Goal: Task Accomplishment & Management: Complete application form

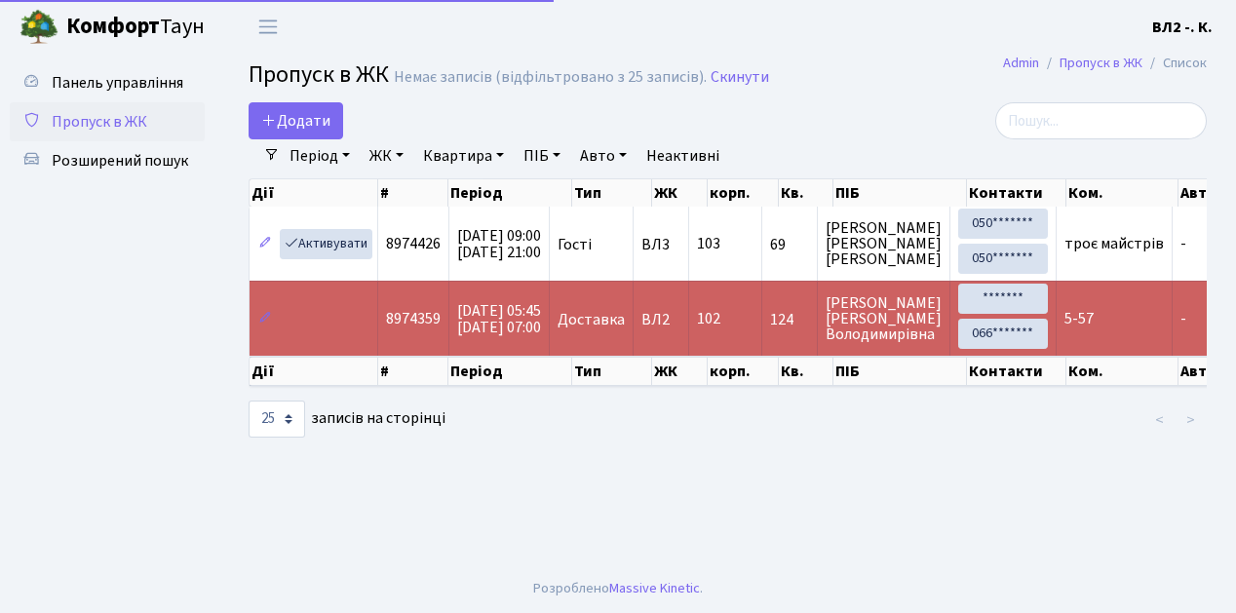
select select "25"
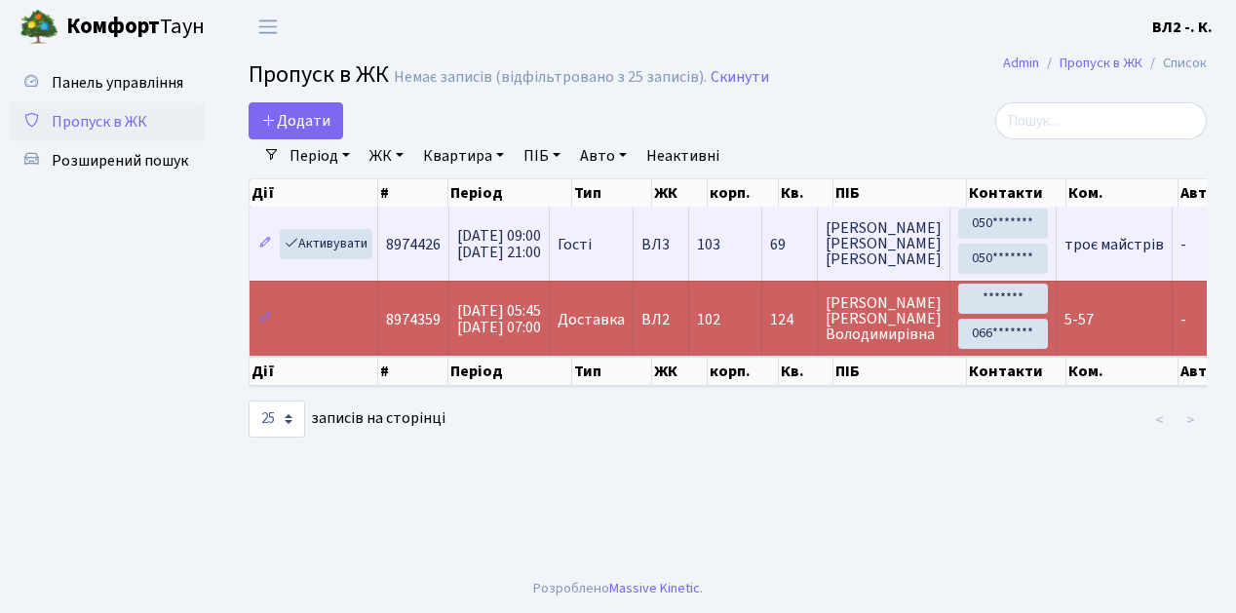
click at [633, 269] on td "Гості" at bounding box center [592, 244] width 84 height 74
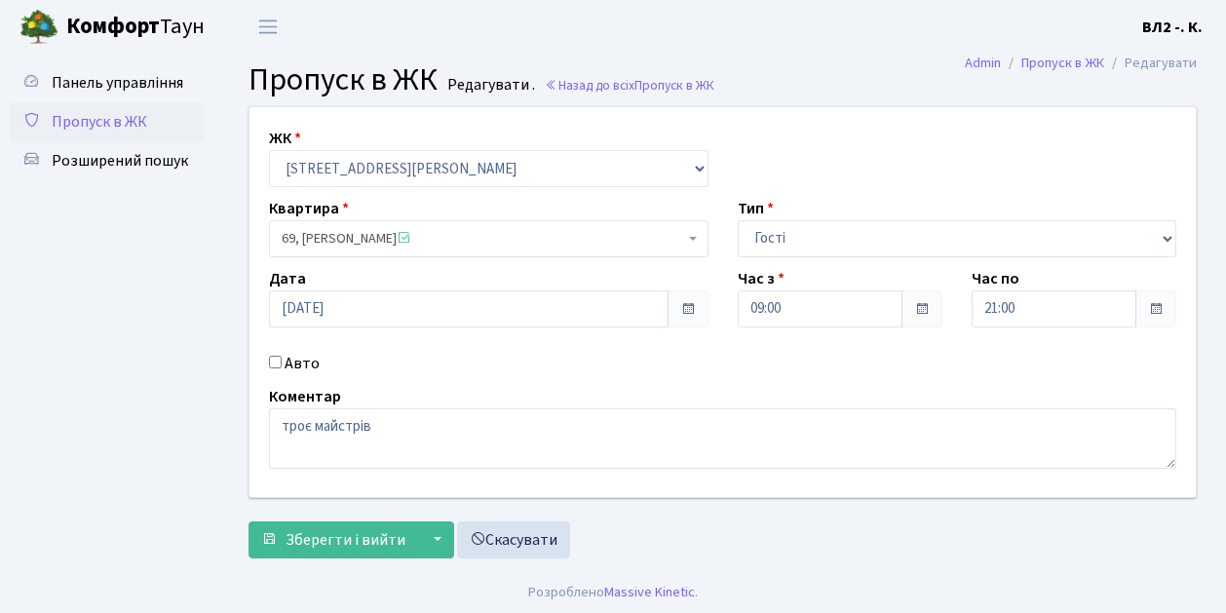
click at [88, 123] on span "Пропуск в ЖК" at bounding box center [99, 121] width 95 height 21
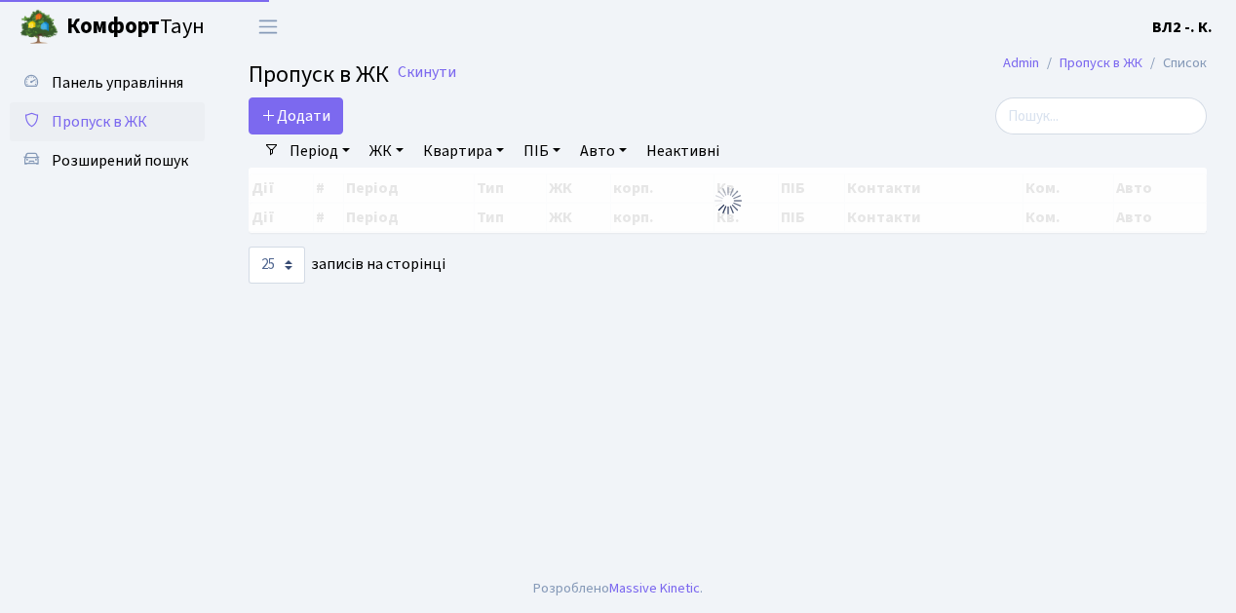
select select "25"
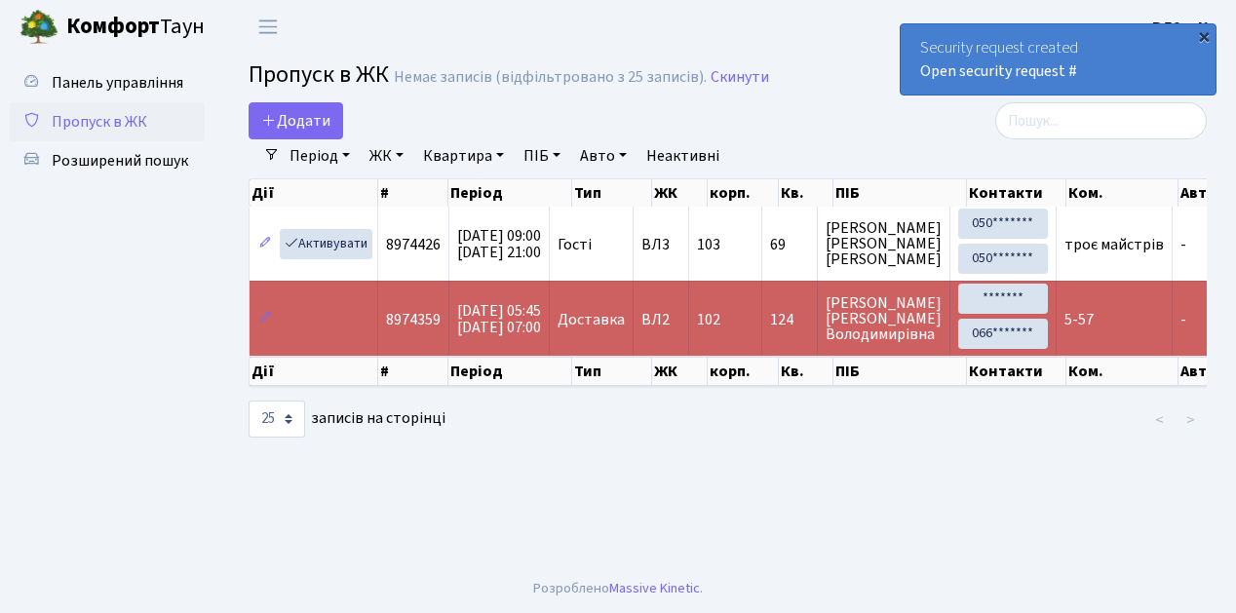
click at [1204, 37] on div "×" at bounding box center [1203, 35] width 19 height 19
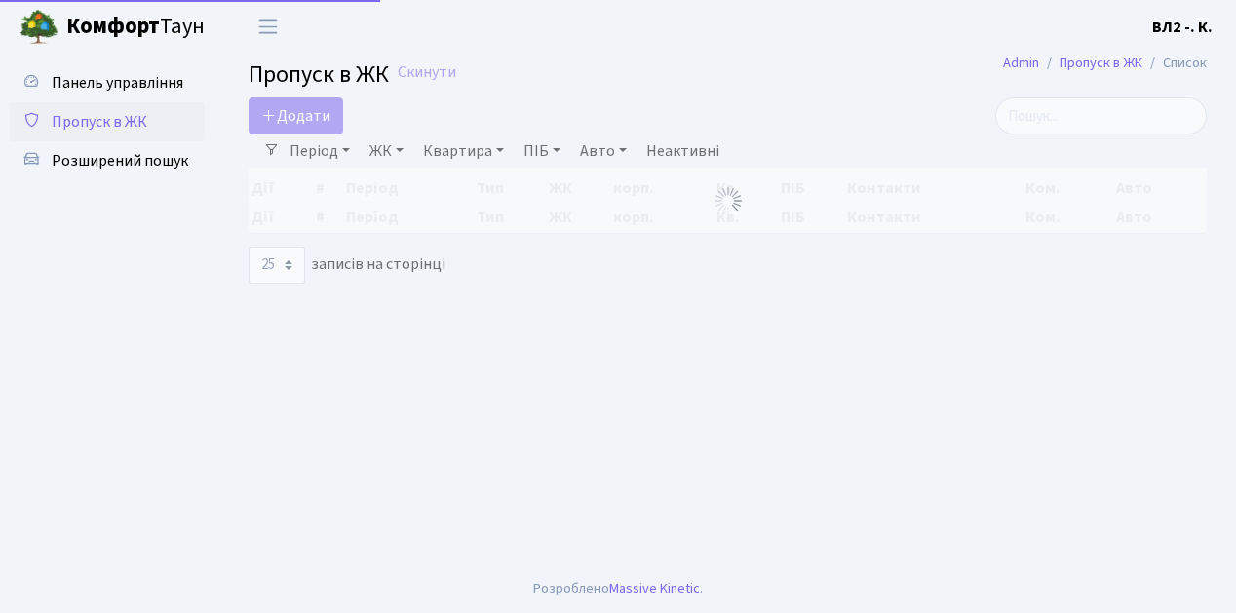
select select "25"
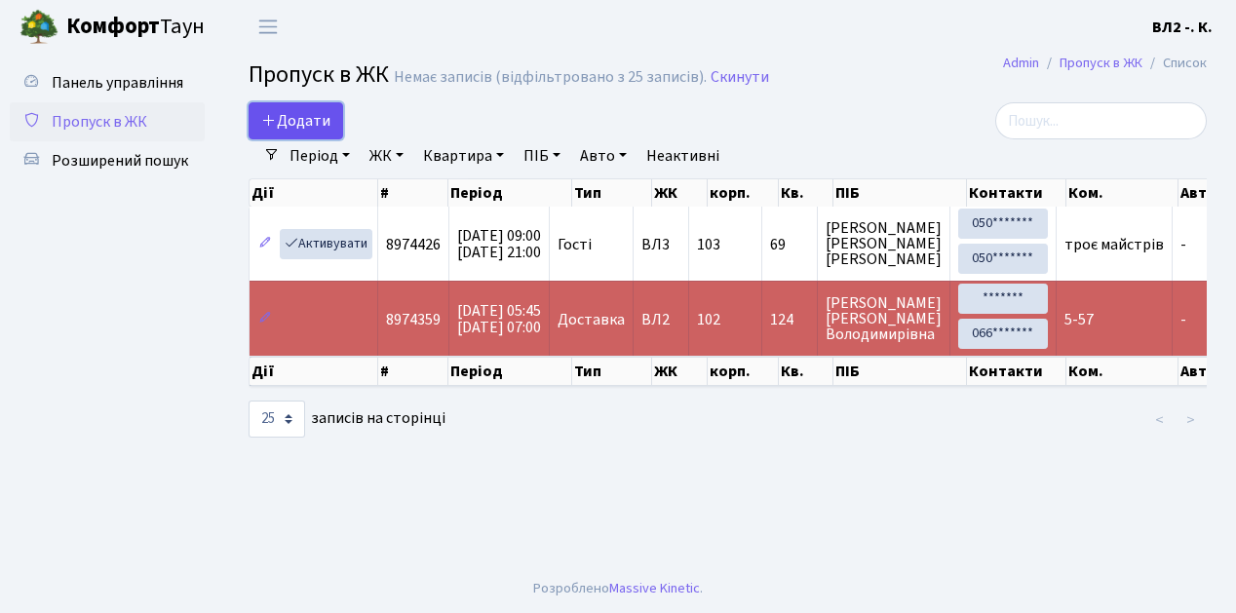
click at [333, 131] on link "Додати" at bounding box center [295, 120] width 95 height 37
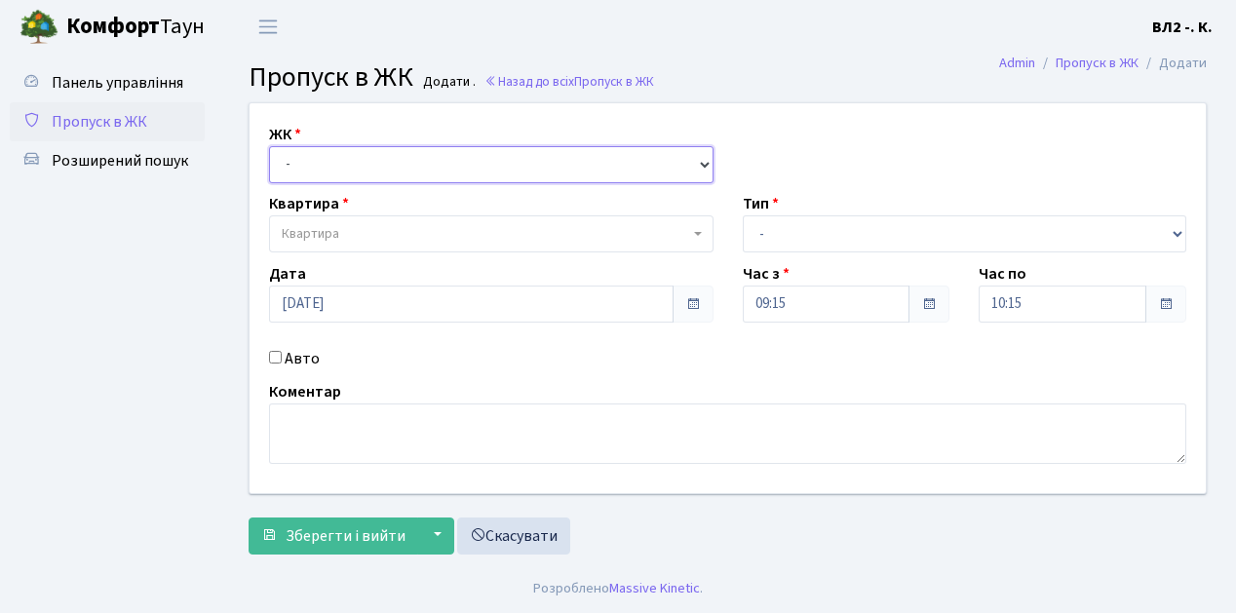
click at [698, 160] on select "- [STREET_ADDRESS][PERSON_NAME]" at bounding box center [491, 164] width 444 height 37
select select "317"
click at [269, 146] on select "- [STREET_ADDRESS][PERSON_NAME]" at bounding box center [491, 164] width 444 height 37
select select
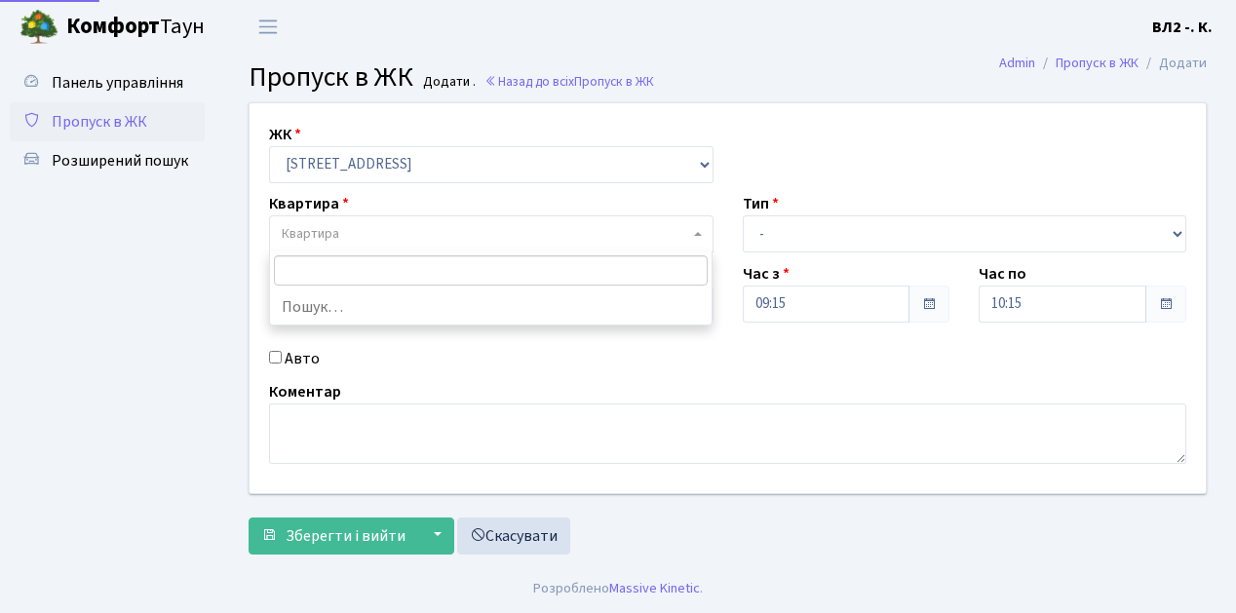
click at [698, 236] on span at bounding box center [700, 233] width 4 height 37
type input "31"
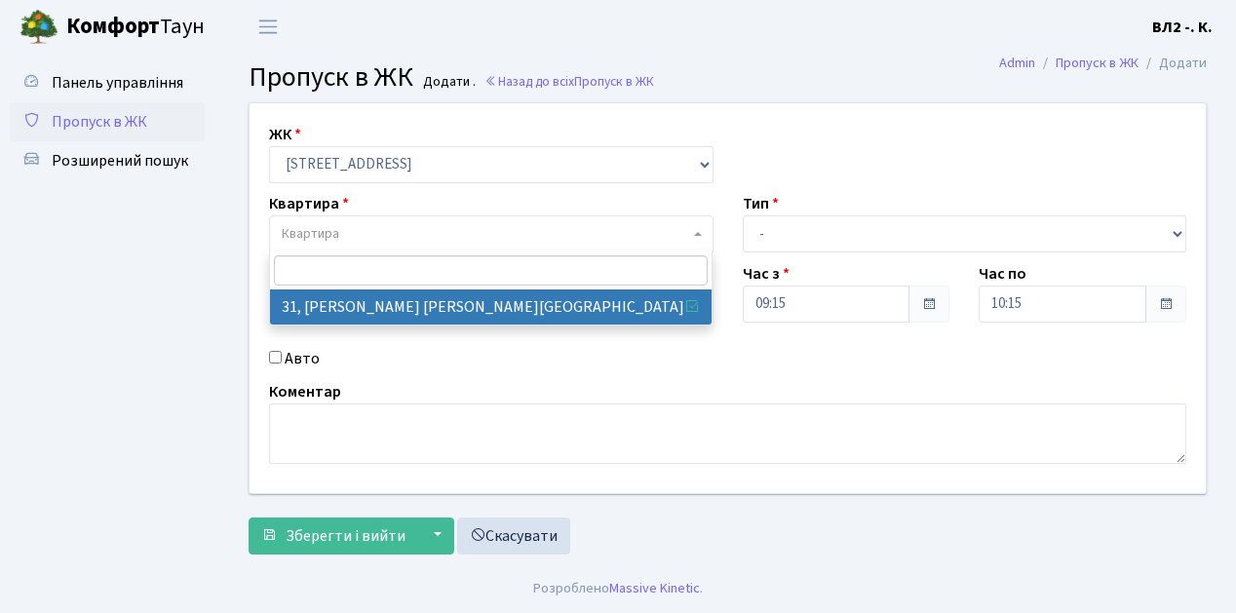
select select "38032"
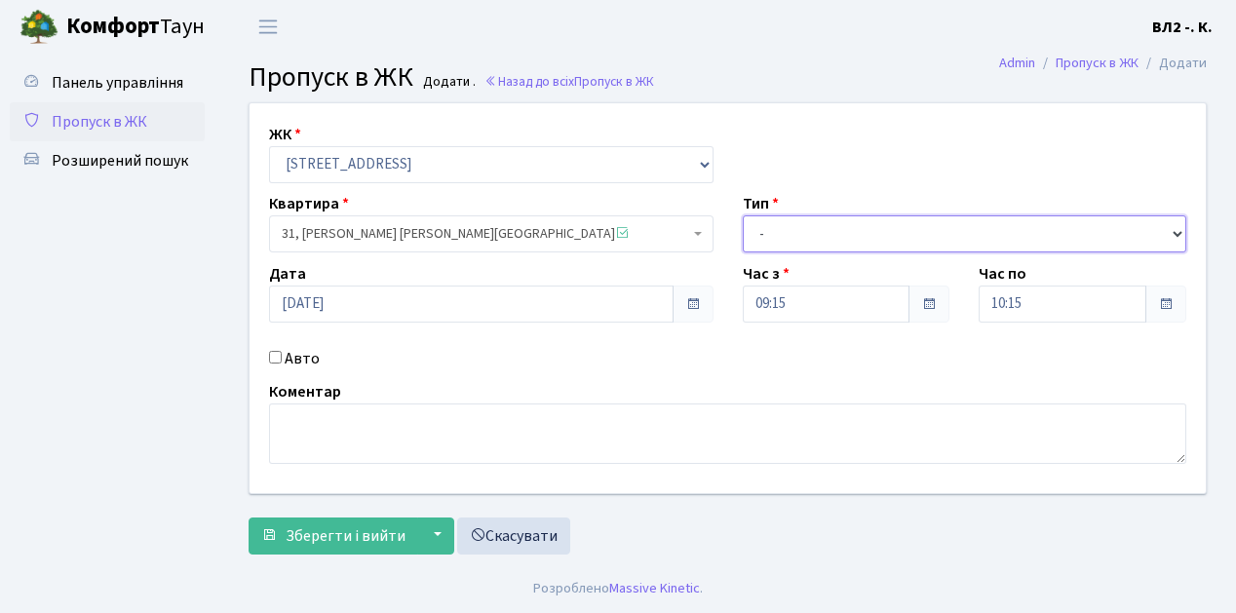
click at [1173, 229] on select "- Доставка Таксі Гості Сервіс" at bounding box center [965, 233] width 444 height 37
select select "1"
click at [743, 215] on select "- Доставка Таксі Гості Сервіс" at bounding box center [965, 233] width 444 height 37
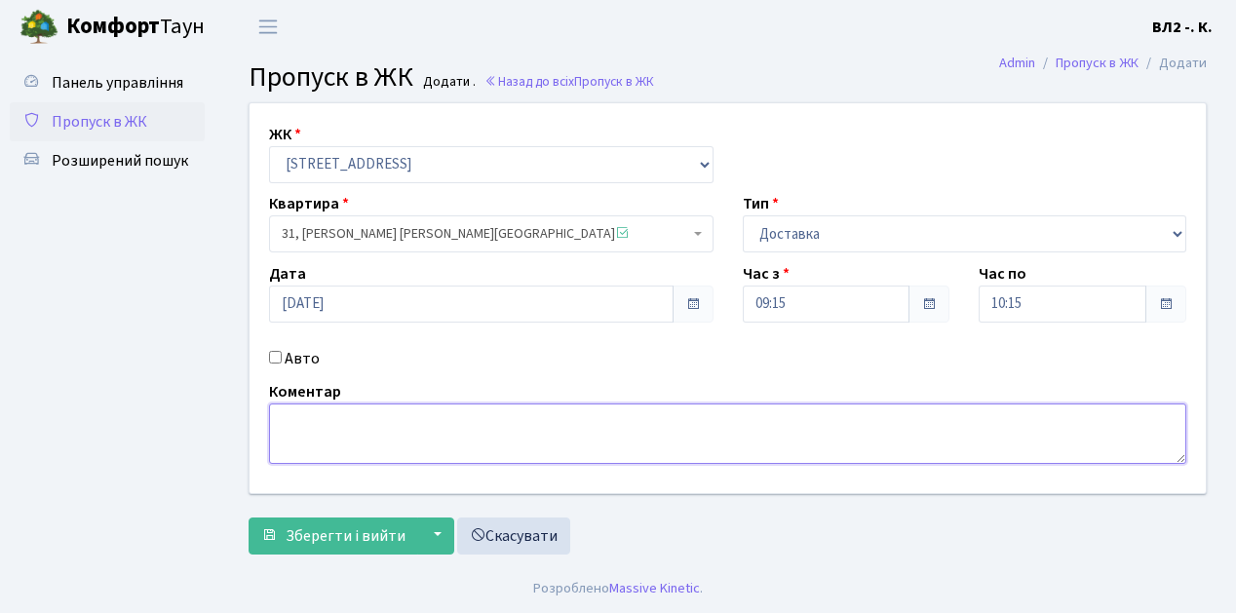
drag, startPoint x: 294, startPoint y: 427, endPoint x: 493, endPoint y: 405, distance: 199.9
click at [295, 425] on textarea at bounding box center [727, 433] width 917 height 60
type textarea "Glovo 9-21"
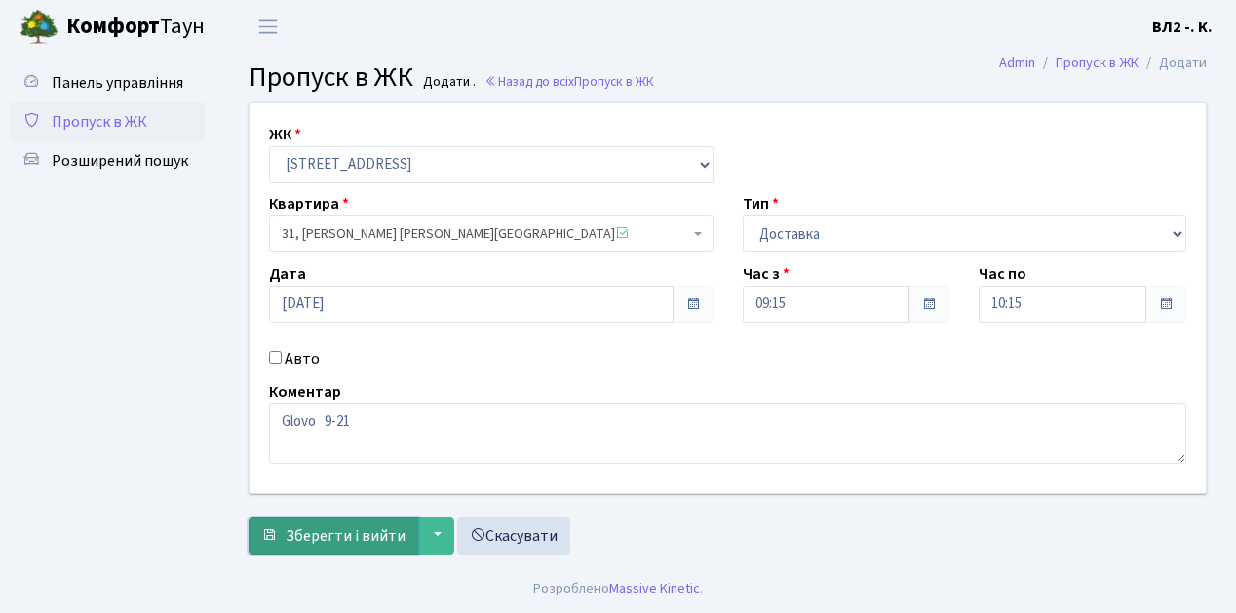
click at [282, 546] on button "Зберегти і вийти" at bounding box center [333, 535] width 170 height 37
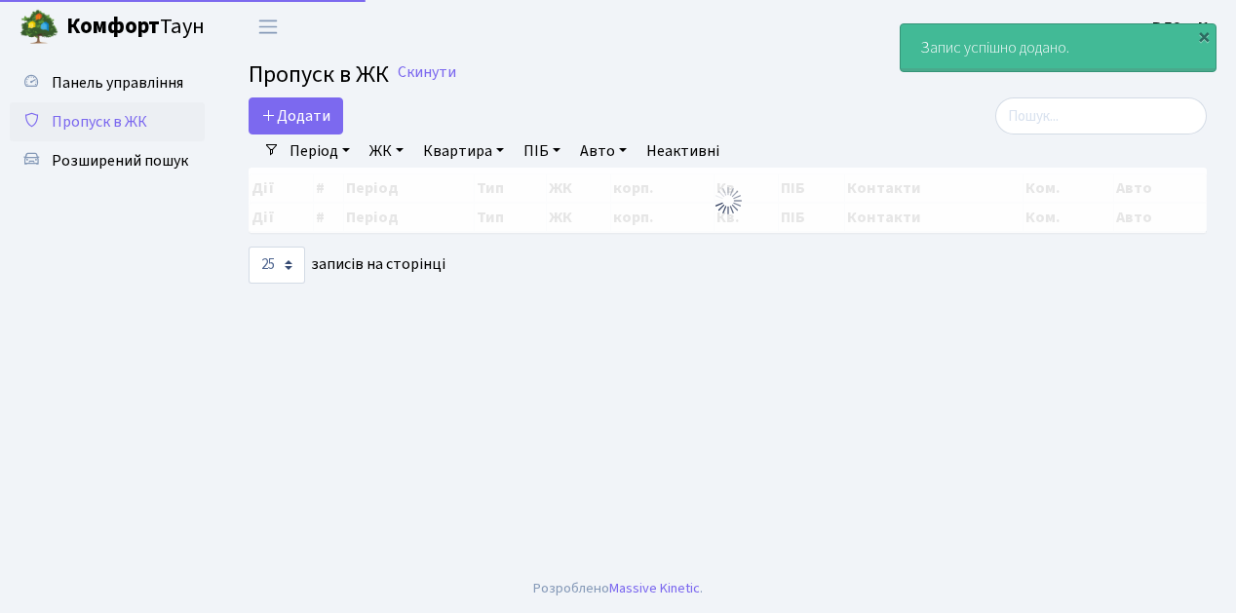
select select "25"
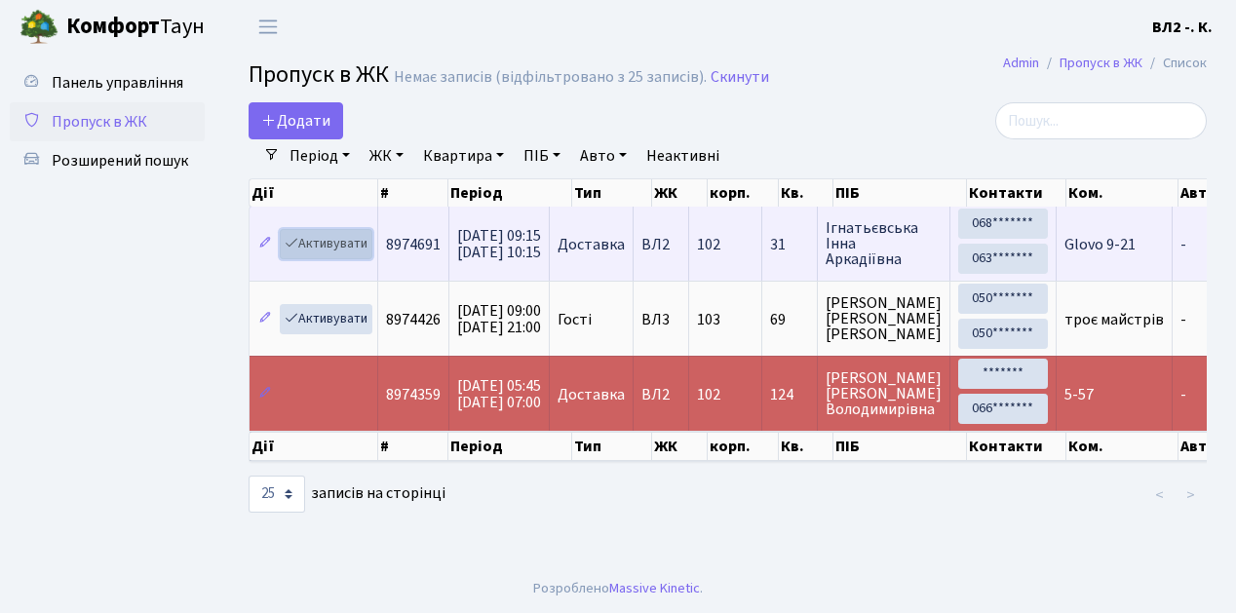
click at [365, 255] on link "Активувати" at bounding box center [326, 244] width 93 height 30
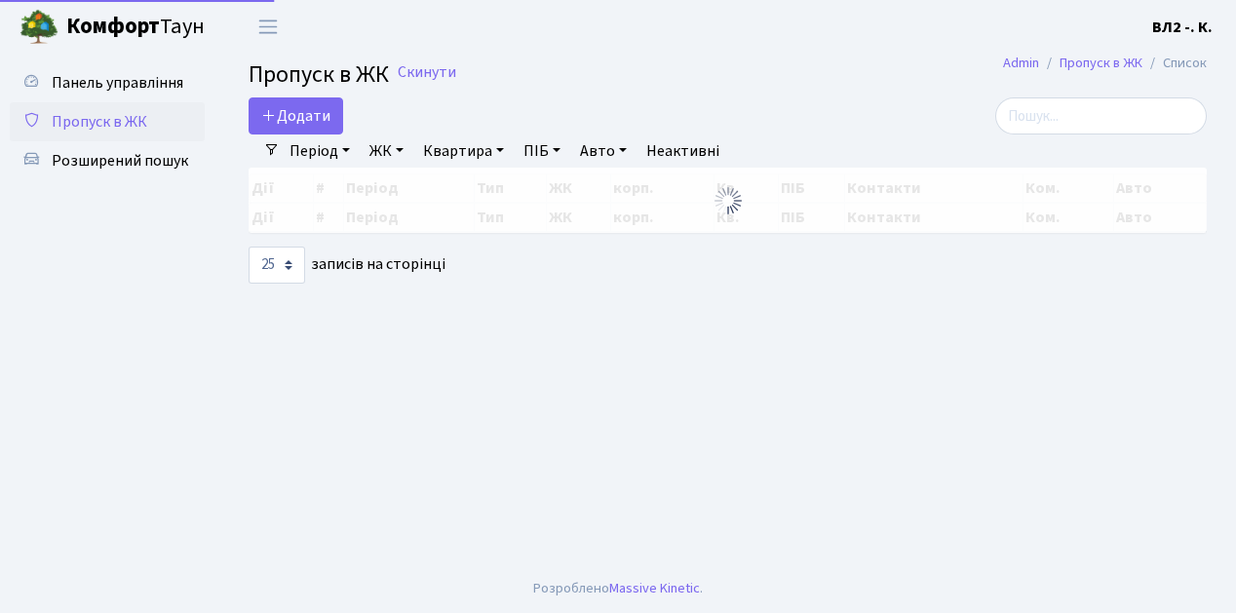
select select "25"
